Goal: Information Seeking & Learning: Check status

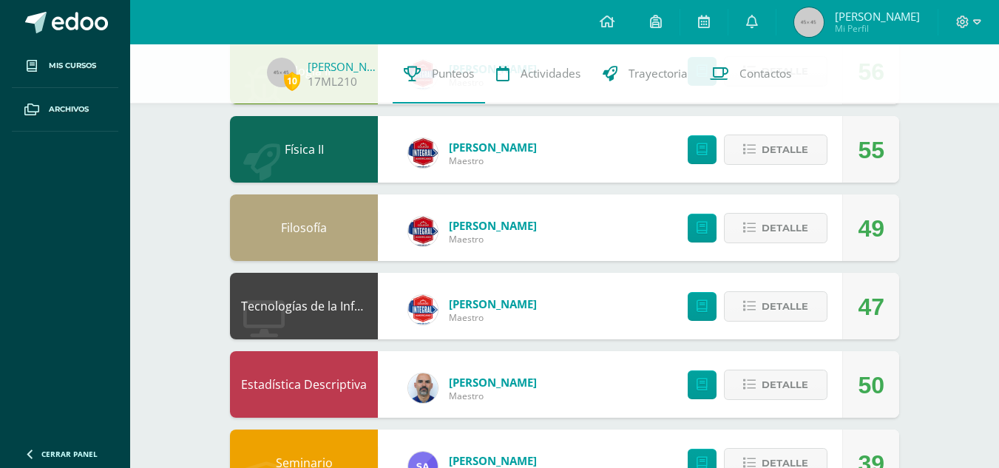
scroll to position [354, 0]
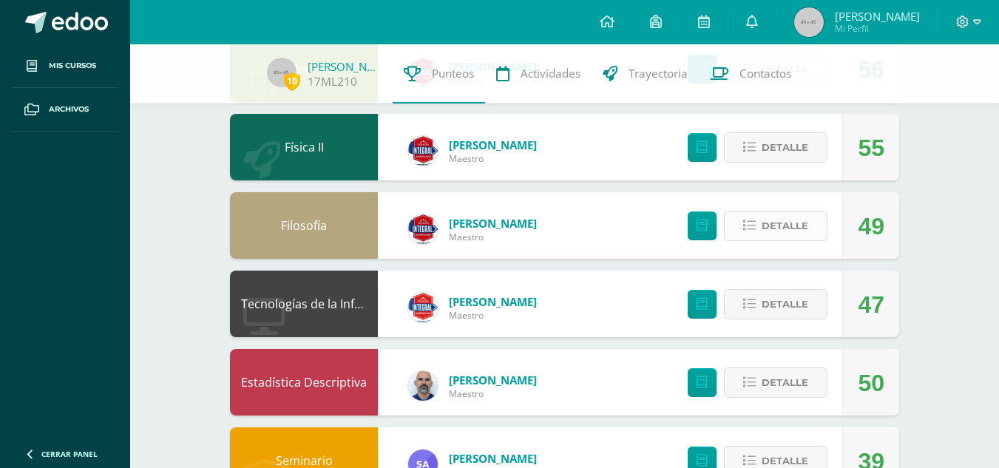
click at [802, 234] on span "Detalle" at bounding box center [785, 225] width 47 height 27
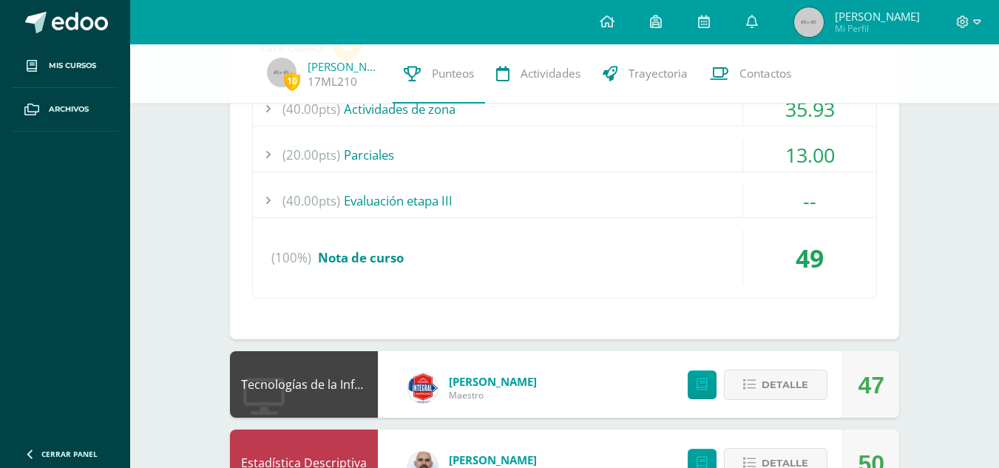
scroll to position [610, 0]
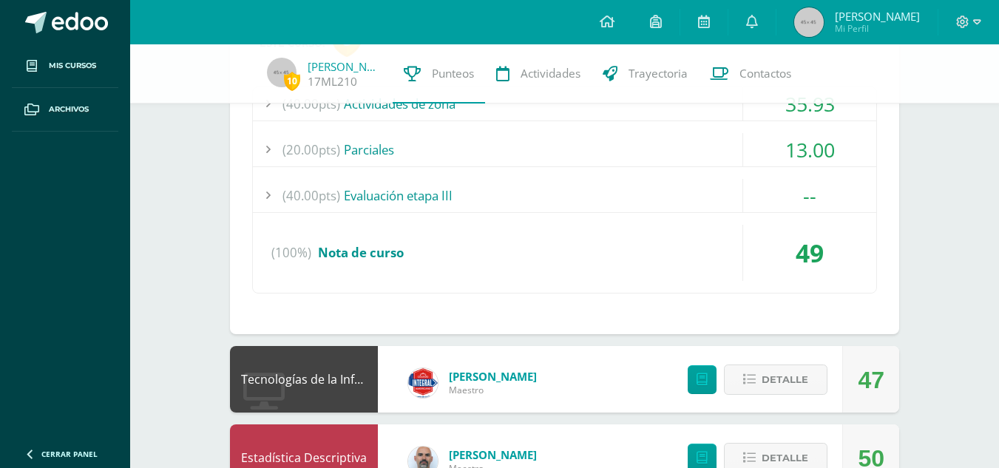
click at [579, 146] on div "(20.00pts) Parciales" at bounding box center [565, 149] width 624 height 33
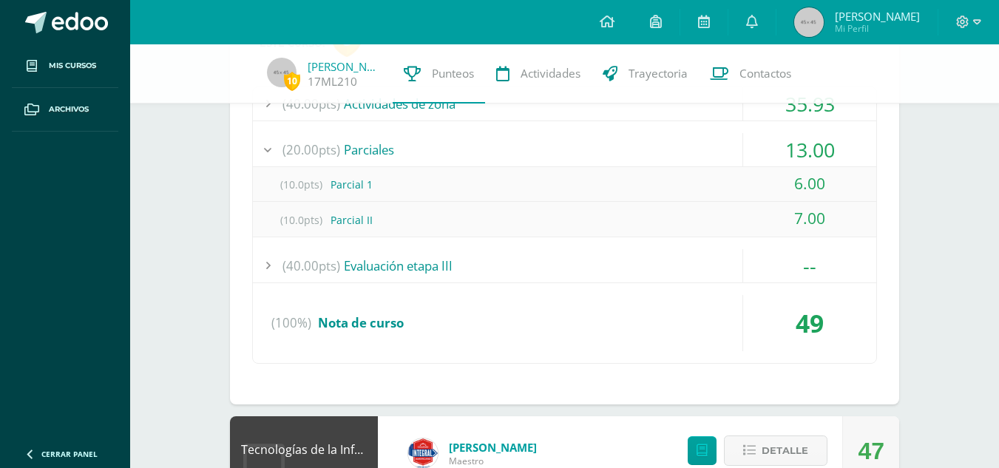
click at [583, 143] on div "(20.00pts) Parciales" at bounding box center [565, 149] width 624 height 33
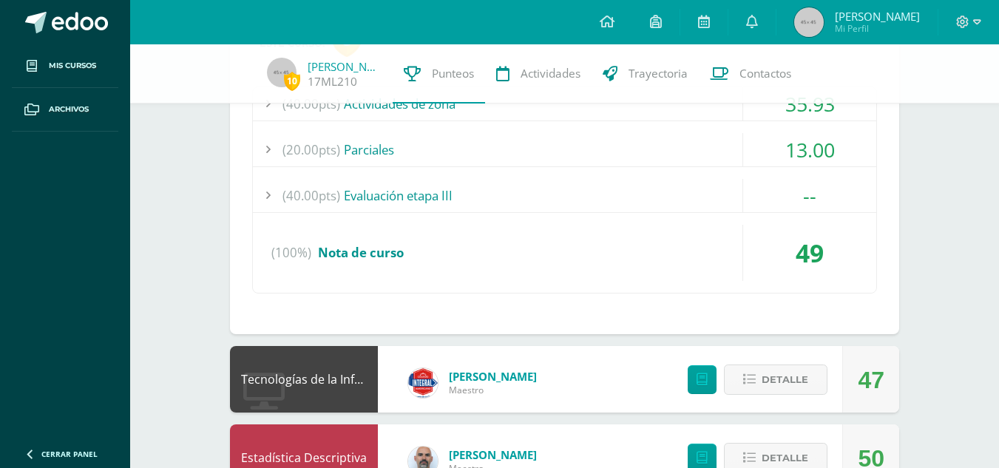
scroll to position [553, 0]
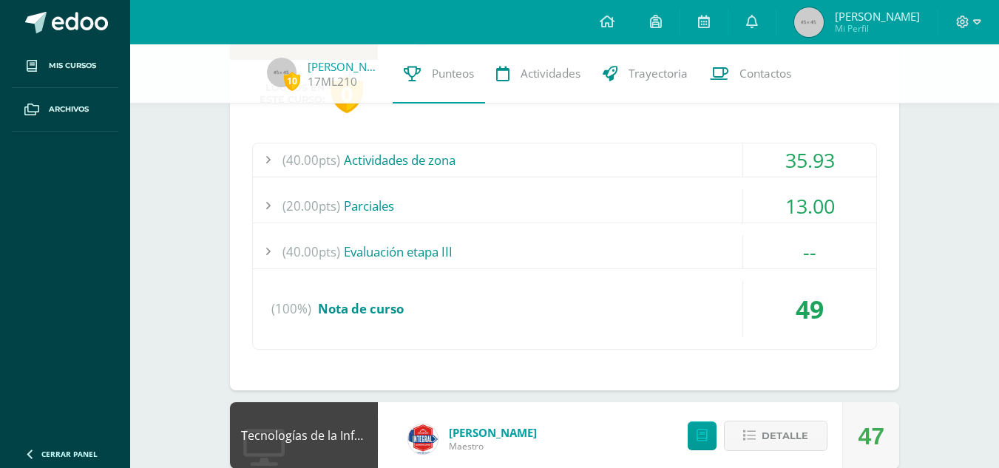
click at [532, 149] on div "(40.00pts) Actividades de zona" at bounding box center [565, 160] width 624 height 33
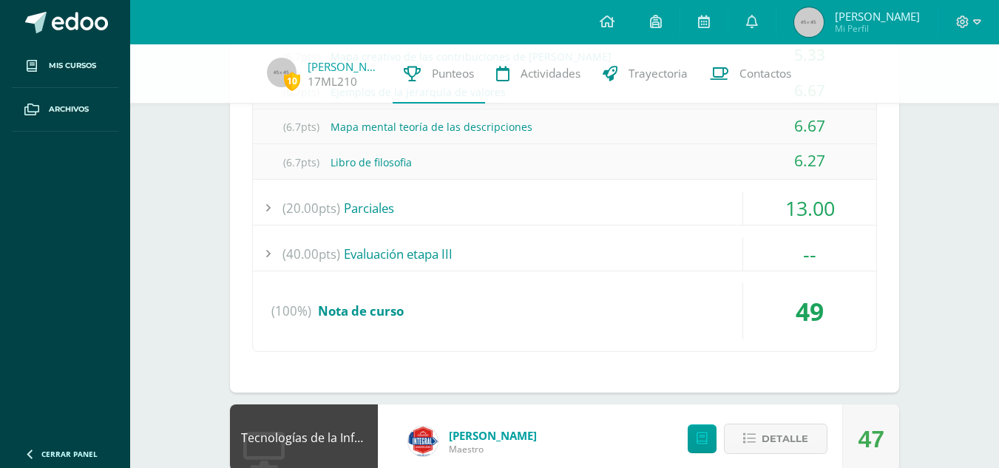
scroll to position [769, 0]
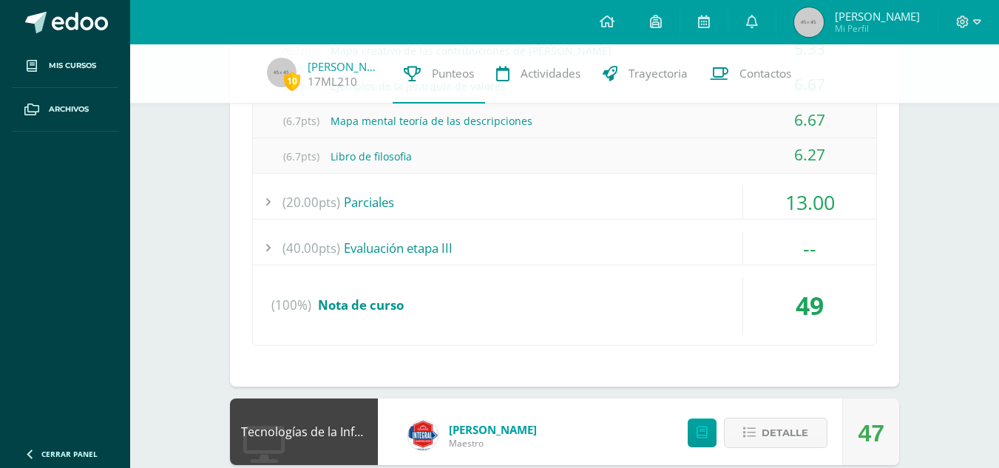
drag, startPoint x: 803, startPoint y: 311, endPoint x: 857, endPoint y: 311, distance: 54.7
click at [857, 311] on div "49" at bounding box center [809, 305] width 133 height 56
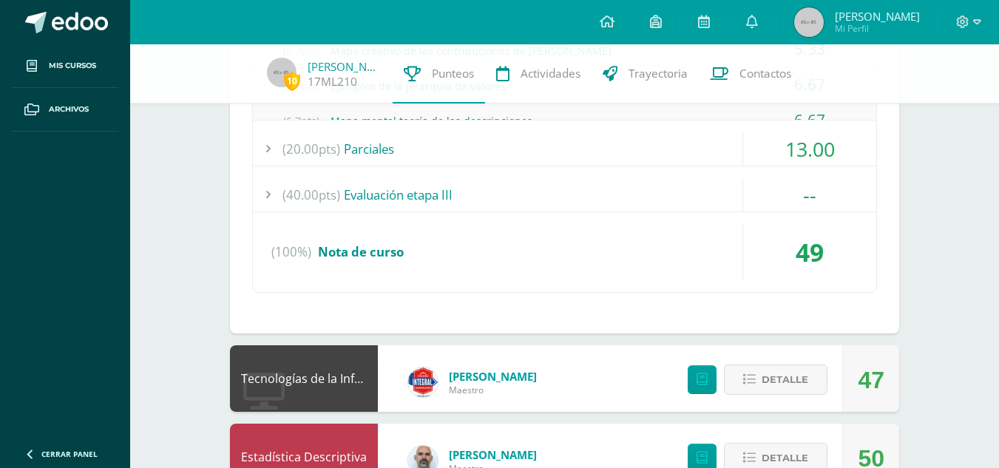
click at [990, 304] on div "10 Luis Meda 17ML210 Punteos Actividades Trayectoria Contactos Pendiente Unidad…" at bounding box center [564, 172] width 869 height 1793
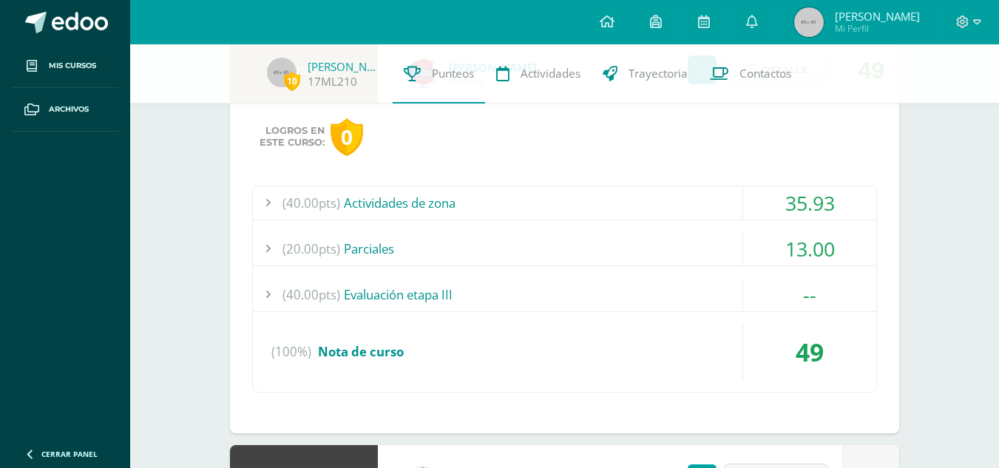
scroll to position [507, 0]
